Goal: Information Seeking & Learning: Learn about a topic

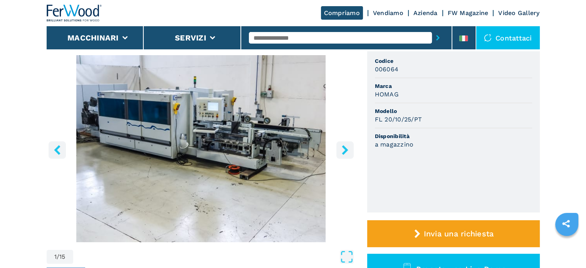
scroll to position [68, 0]
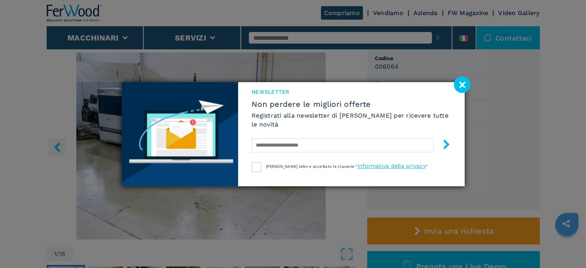
click at [463, 83] on image at bounding box center [462, 84] width 17 height 17
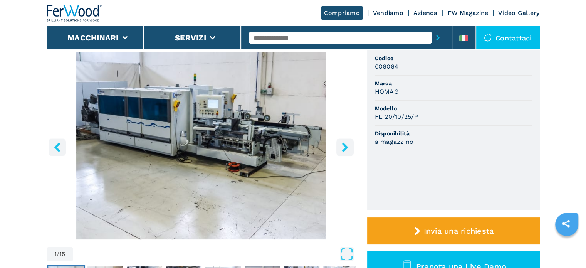
click at [344, 145] on icon "right-button" at bounding box center [345, 147] width 6 height 10
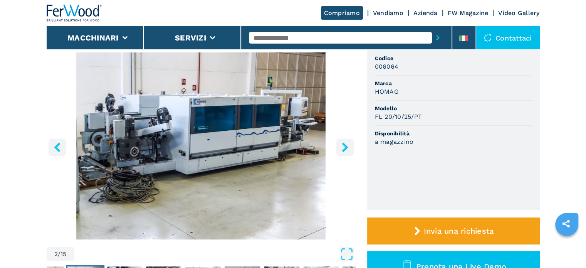
click at [344, 145] on icon "right-button" at bounding box center [345, 147] width 6 height 10
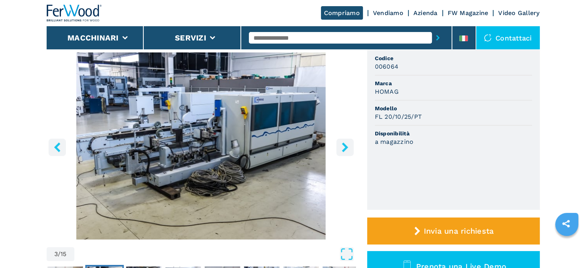
click at [344, 145] on icon "right-button" at bounding box center [345, 147] width 6 height 10
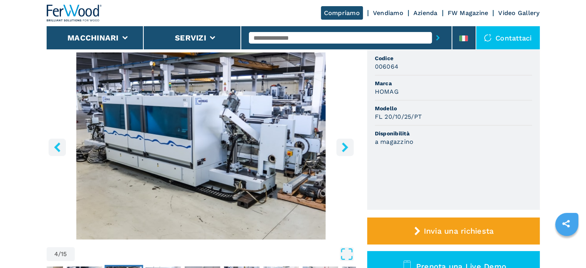
click at [344, 145] on icon "right-button" at bounding box center [345, 147] width 6 height 10
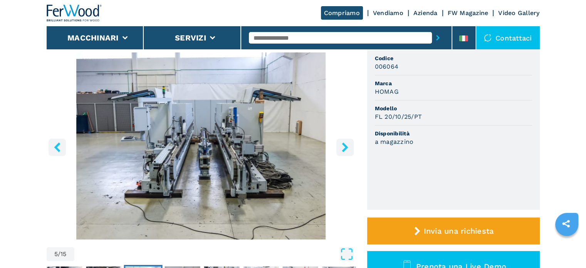
click at [344, 145] on icon "right-button" at bounding box center [345, 147] width 6 height 10
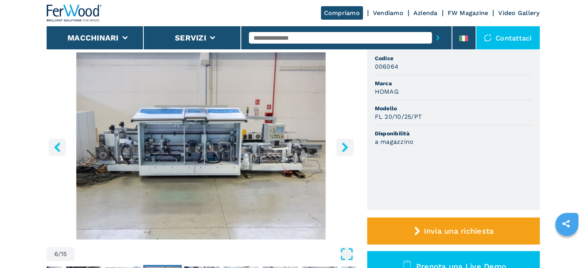
click at [347, 254] on icon "Open Fullscreen" at bounding box center [347, 254] width 14 height 14
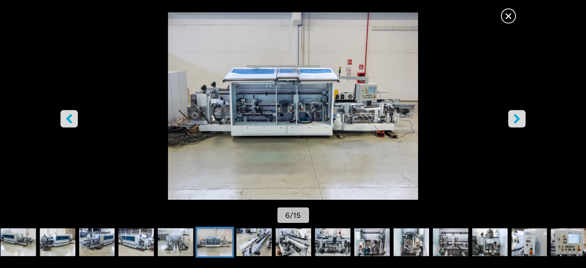
click at [516, 118] on icon "right-button" at bounding box center [517, 119] width 6 height 10
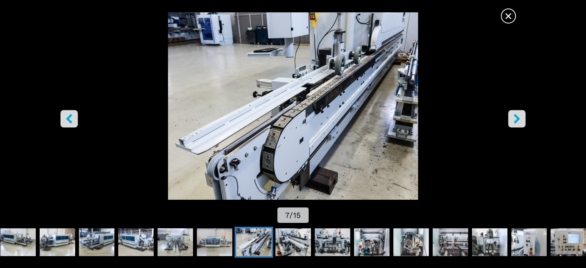
click at [516, 118] on icon "right-button" at bounding box center [517, 119] width 6 height 10
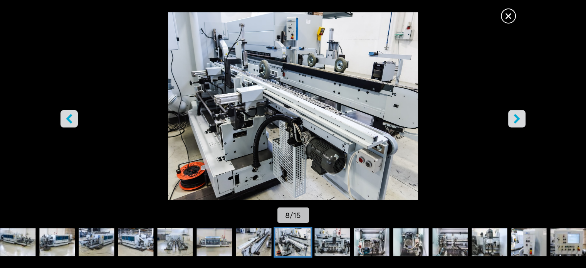
click at [516, 118] on icon "right-button" at bounding box center [517, 119] width 6 height 10
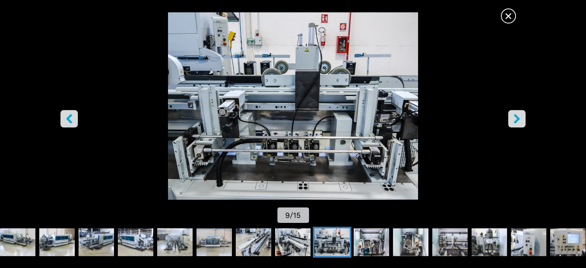
click at [516, 118] on icon "right-button" at bounding box center [517, 119] width 6 height 10
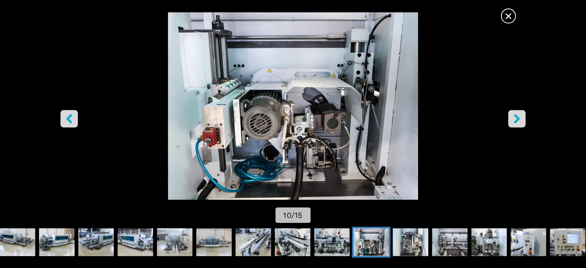
click at [516, 118] on icon "right-button" at bounding box center [517, 119] width 6 height 10
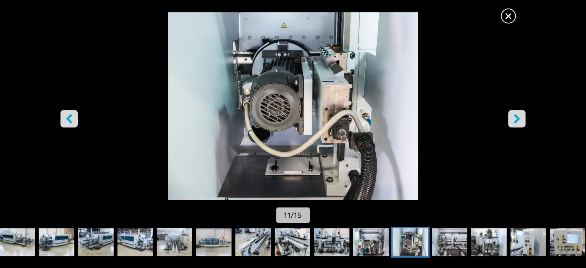
click at [516, 118] on icon "right-button" at bounding box center [517, 119] width 6 height 10
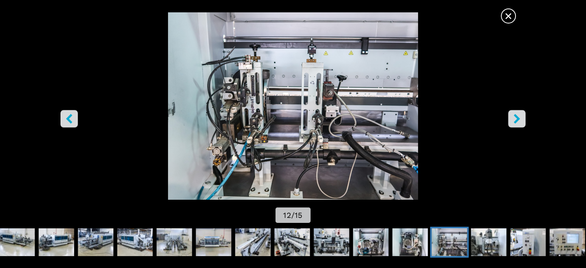
click at [516, 118] on icon "right-button" at bounding box center [517, 119] width 6 height 10
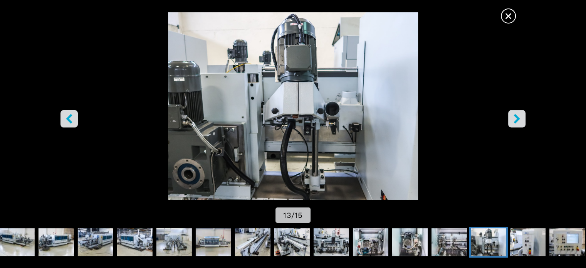
click at [516, 118] on icon "right-button" at bounding box center [517, 119] width 6 height 10
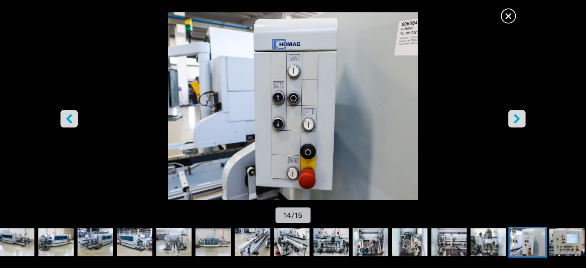
click at [516, 118] on icon "right-button" at bounding box center [517, 119] width 6 height 10
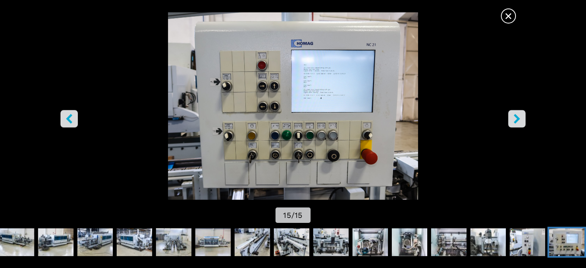
click at [516, 118] on icon "right-button" at bounding box center [517, 119] width 6 height 10
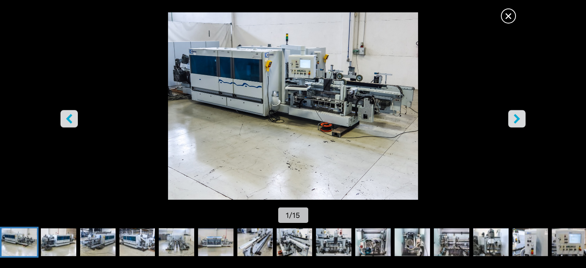
click at [516, 118] on icon "right-button" at bounding box center [517, 119] width 6 height 10
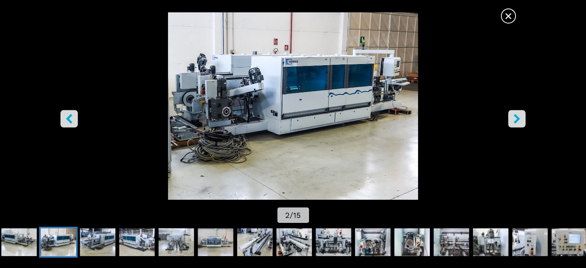
click at [516, 118] on icon "right-button" at bounding box center [517, 119] width 6 height 10
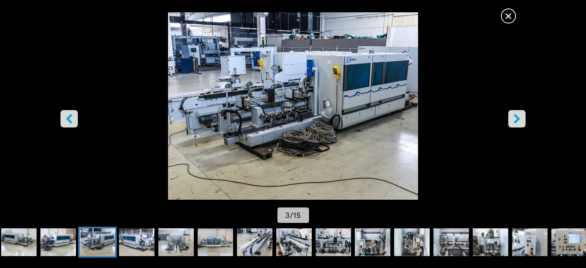
click at [516, 118] on icon "right-button" at bounding box center [517, 119] width 6 height 10
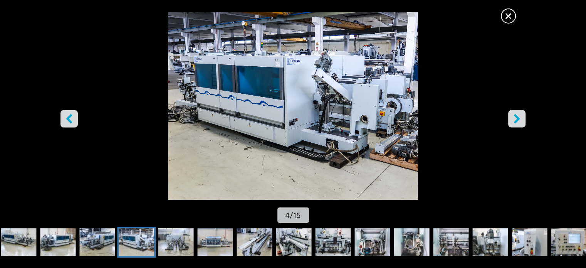
click at [516, 118] on icon "right-button" at bounding box center [517, 119] width 6 height 10
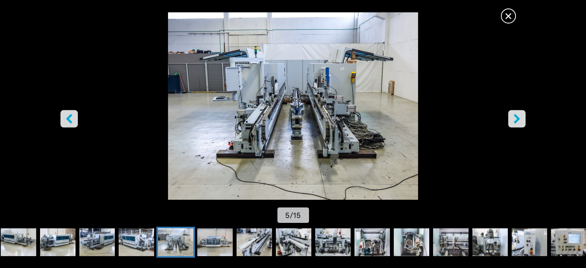
click at [516, 118] on icon "right-button" at bounding box center [517, 119] width 6 height 10
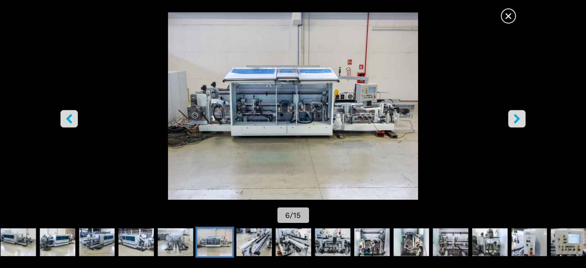
click at [516, 118] on icon "right-button" at bounding box center [517, 119] width 6 height 10
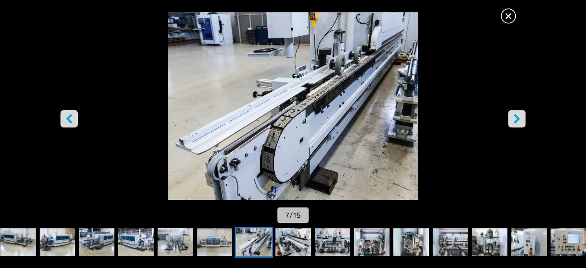
click at [516, 118] on icon "right-button" at bounding box center [517, 119] width 6 height 10
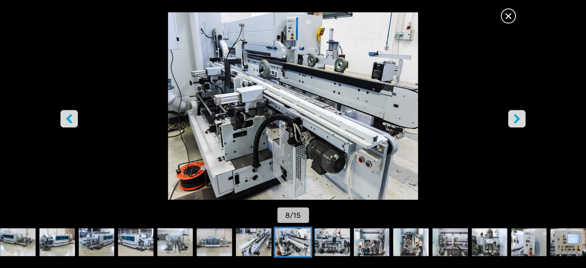
click at [516, 118] on icon "right-button" at bounding box center [517, 119] width 6 height 10
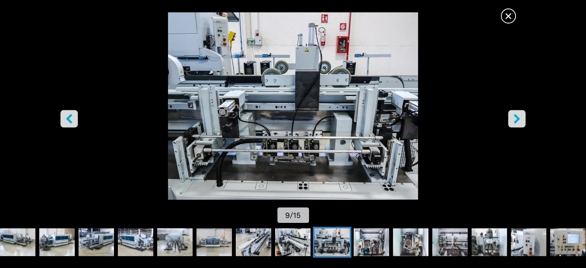
click at [516, 118] on icon "right-button" at bounding box center [517, 119] width 6 height 10
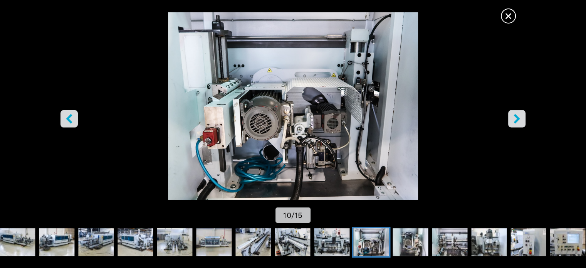
click at [516, 118] on icon "right-button" at bounding box center [517, 119] width 6 height 10
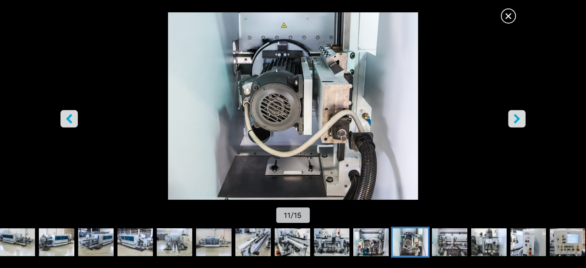
click at [516, 118] on icon "right-button" at bounding box center [517, 119] width 6 height 10
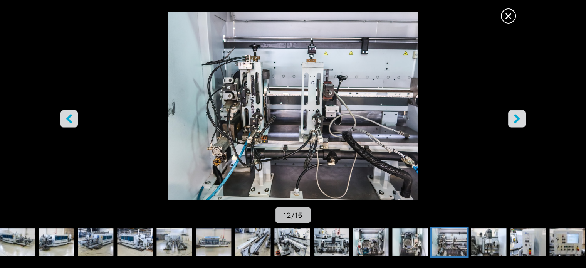
click at [516, 118] on icon "right-button" at bounding box center [517, 119] width 6 height 10
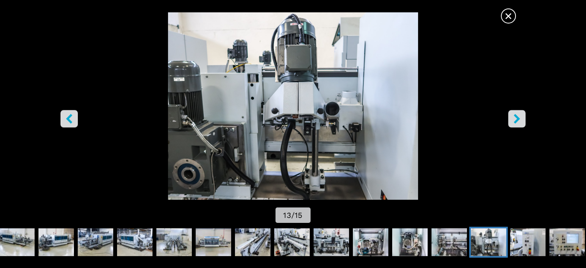
click at [516, 118] on icon "right-button" at bounding box center [517, 119] width 6 height 10
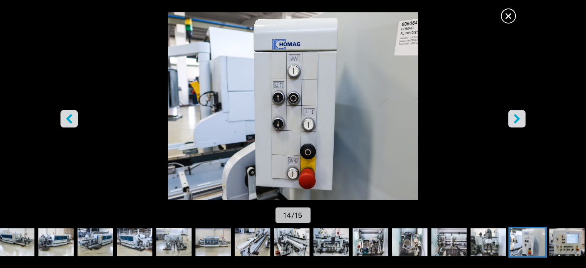
click at [516, 118] on icon "right-button" at bounding box center [517, 119] width 6 height 10
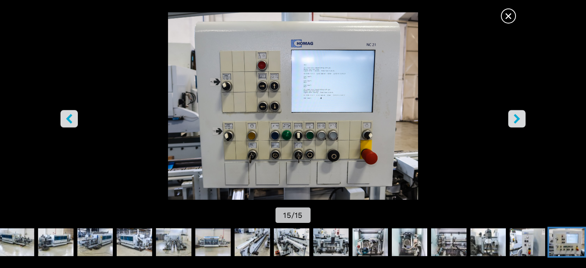
click at [516, 118] on icon "right-button" at bounding box center [517, 119] width 6 height 10
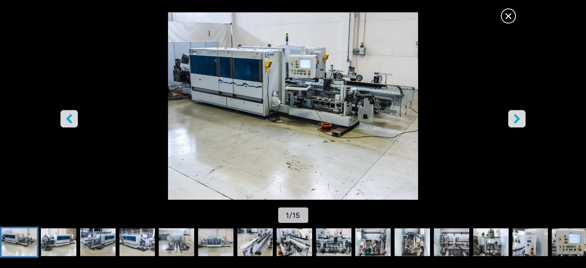
click at [516, 118] on icon "right-button" at bounding box center [517, 119] width 6 height 10
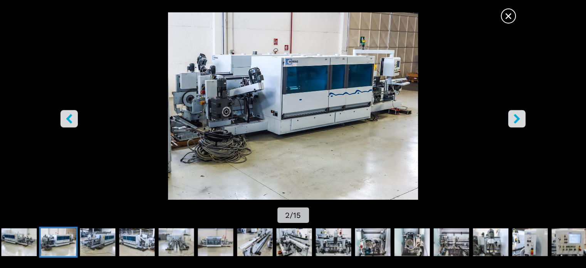
click at [516, 118] on icon "right-button" at bounding box center [517, 119] width 6 height 10
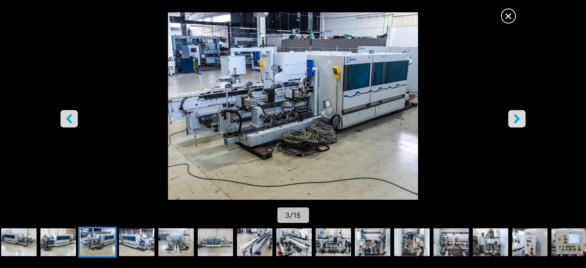
click at [516, 118] on icon "right-button" at bounding box center [517, 119] width 6 height 10
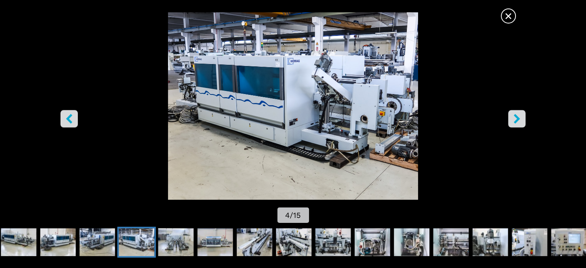
click at [516, 118] on icon "right-button" at bounding box center [517, 119] width 6 height 10
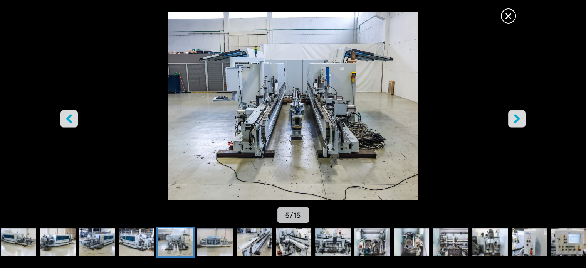
click at [516, 118] on icon "right-button" at bounding box center [517, 119] width 6 height 10
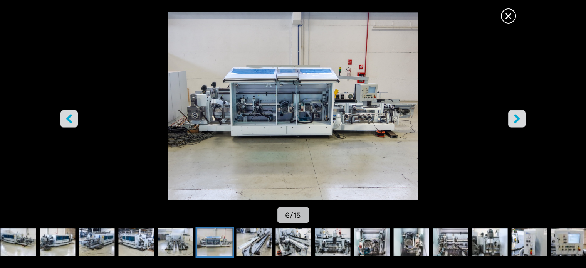
click at [516, 118] on icon "right-button" at bounding box center [517, 119] width 6 height 10
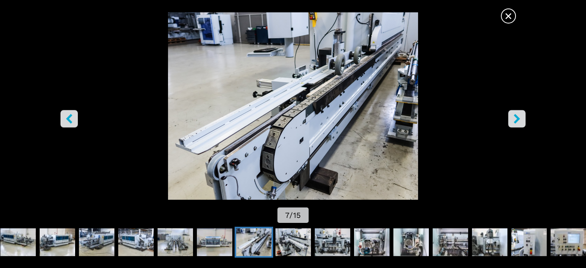
click at [516, 118] on icon "right-button" at bounding box center [517, 119] width 6 height 10
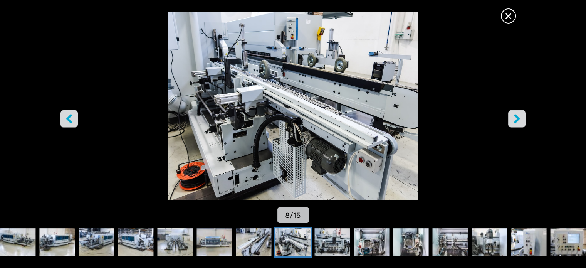
click at [516, 117] on icon "right-button" at bounding box center [517, 119] width 6 height 10
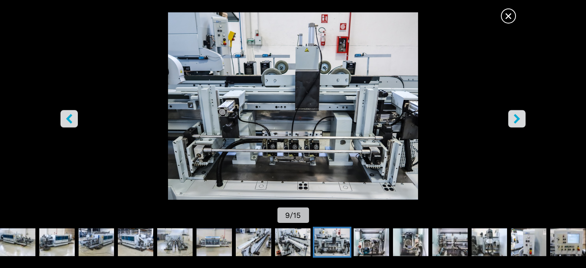
click at [516, 117] on icon "right-button" at bounding box center [517, 119] width 6 height 10
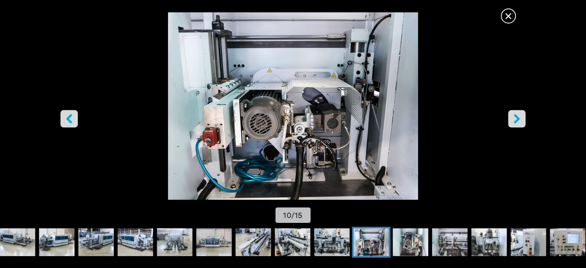
click at [516, 117] on icon "right-button" at bounding box center [517, 119] width 6 height 10
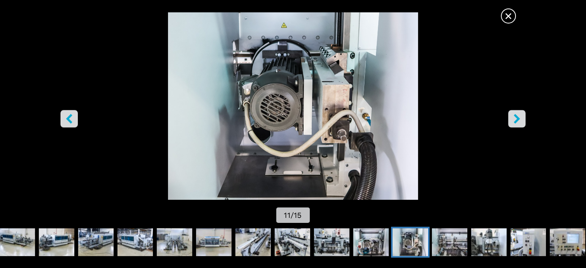
click at [516, 117] on icon "right-button" at bounding box center [517, 119] width 6 height 10
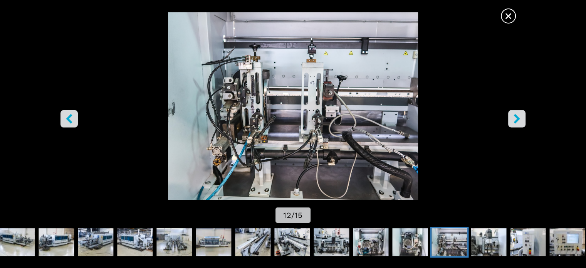
click at [518, 117] on icon "right-button" at bounding box center [517, 119] width 6 height 10
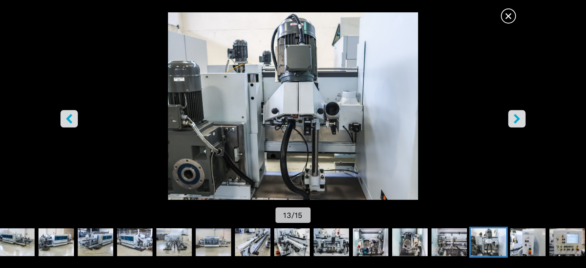
click at [521, 118] on icon "right-button" at bounding box center [517, 119] width 10 height 10
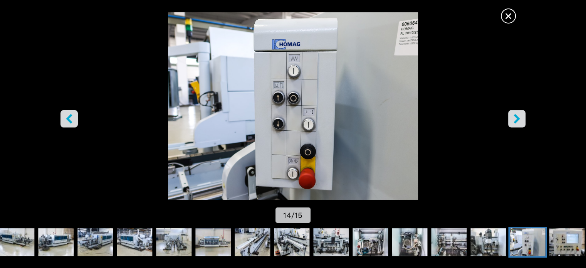
click at [516, 118] on icon "right-button" at bounding box center [517, 119] width 10 height 10
